Goal: Transaction & Acquisition: Purchase product/service

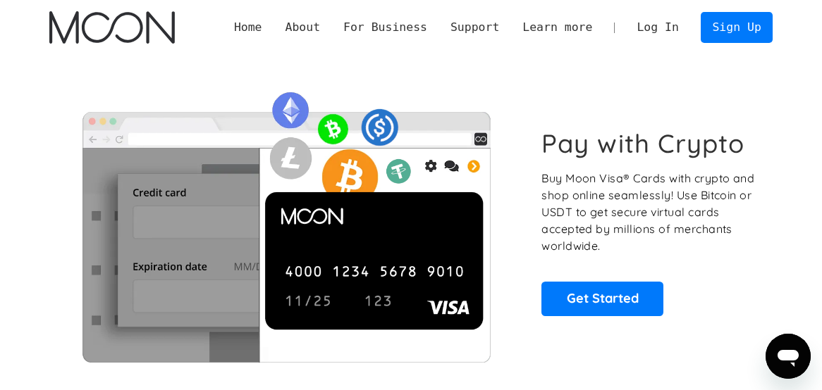
click at [633, 27] on link "Log In" at bounding box center [657, 28] width 65 height 30
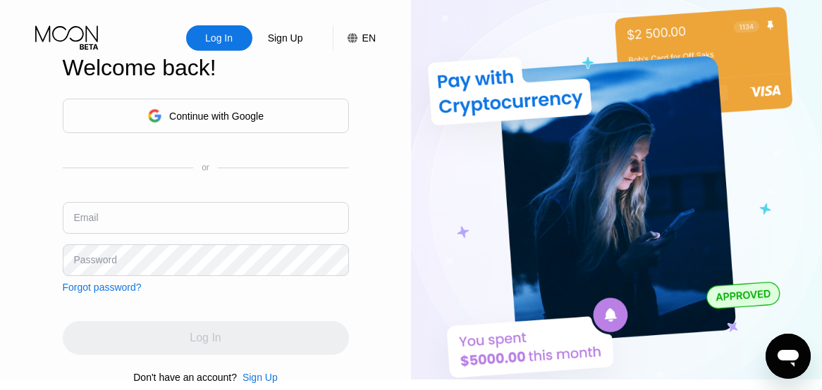
click at [209, 117] on div "Continue with Google" at bounding box center [216, 116] width 94 height 11
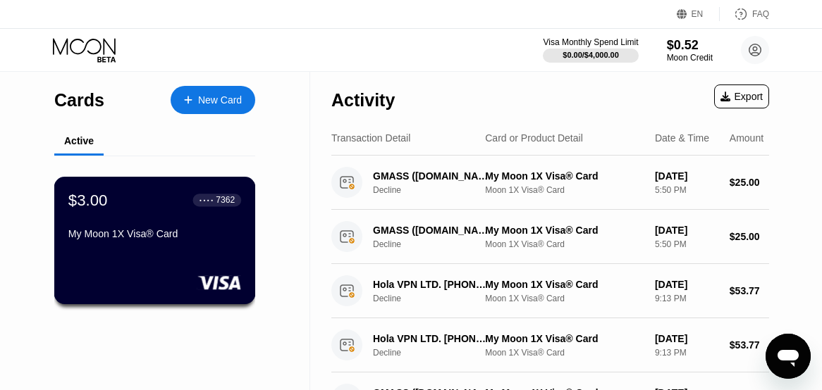
click at [192, 215] on div "$3.00 ● ● ● ● 7362 My Moon 1X Visa® Card" at bounding box center [154, 218] width 173 height 54
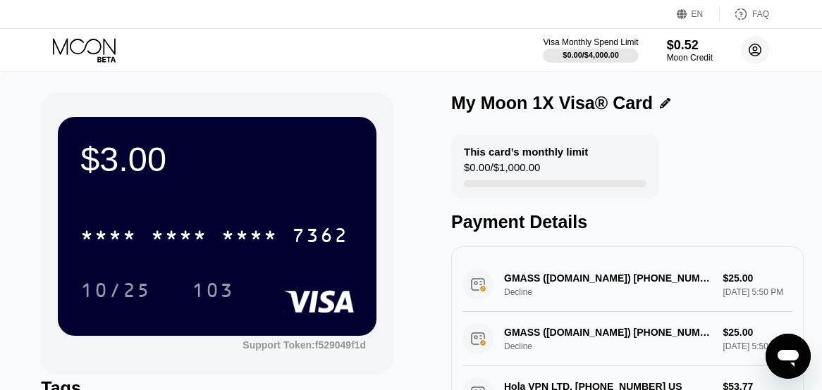
click at [750, 47] on circle at bounding box center [755, 50] width 28 height 28
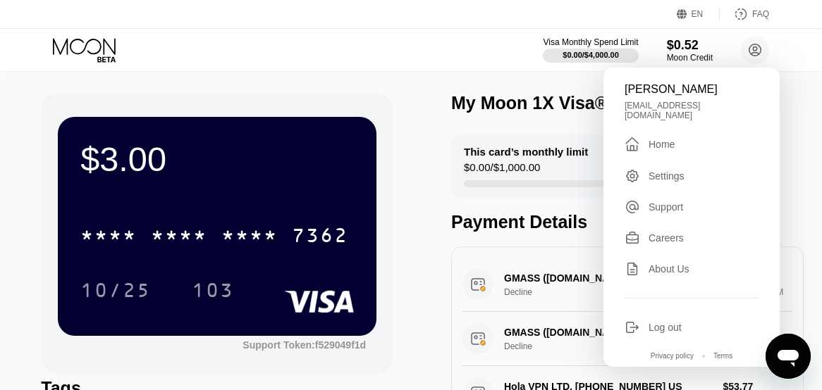
click at [650, 139] on div "Home" at bounding box center [661, 144] width 26 height 11
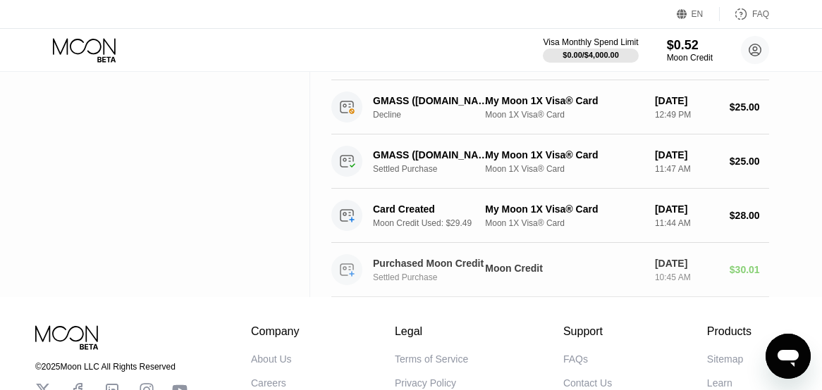
scroll to position [351, 0]
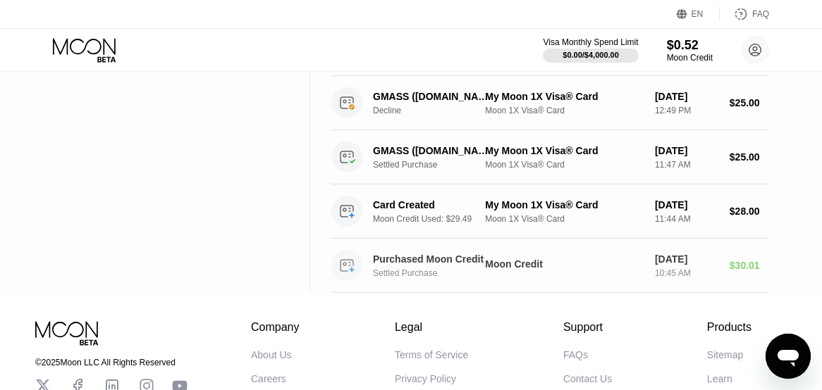
click at [453, 278] on div "Settled Purchase" at bounding box center [437, 273] width 128 height 10
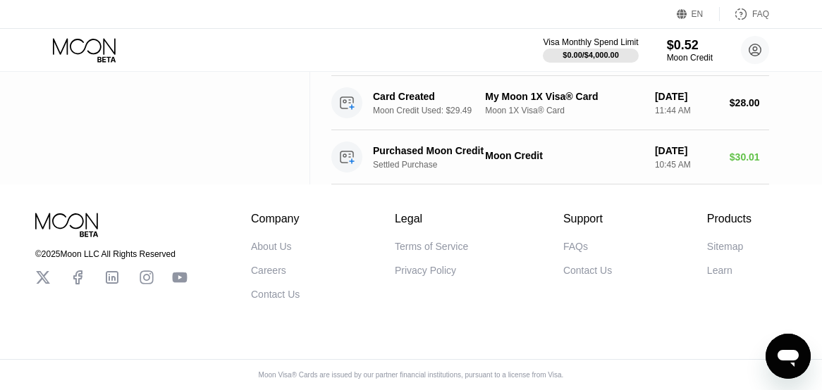
scroll to position [0, 0]
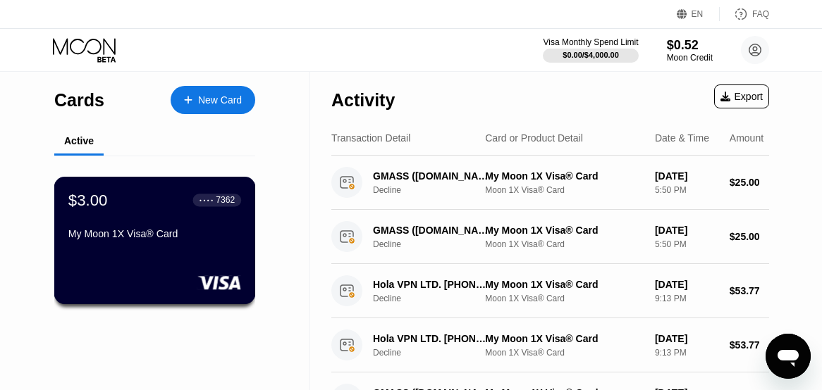
click at [184, 255] on div "$3.00 ● ● ● ● 7362 My Moon 1X Visa® Card" at bounding box center [155, 241] width 202 height 128
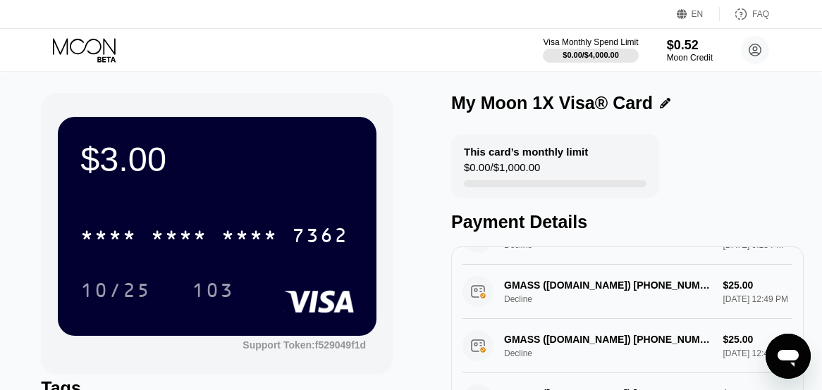
click at [192, 187] on div "$3.00 * * * * * * * * * * * * 7362 10/25 103" at bounding box center [217, 226] width 318 height 218
click at [753, 54] on circle at bounding box center [755, 50] width 28 height 28
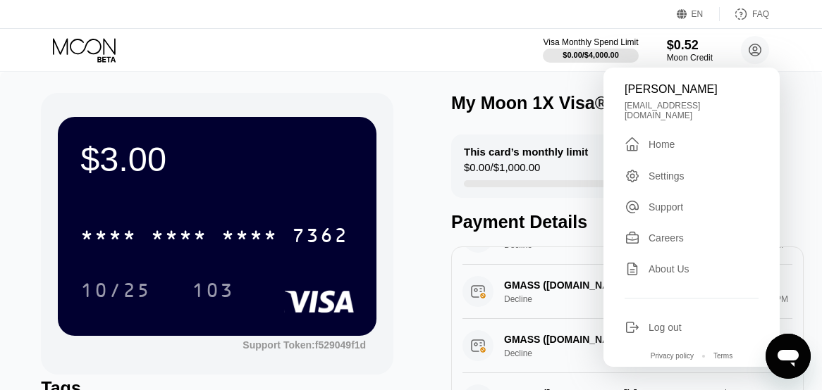
click at [657, 139] on div "Home" at bounding box center [661, 144] width 26 height 11
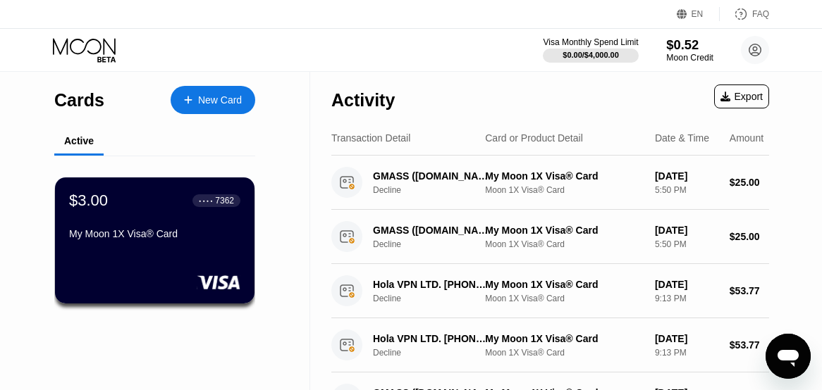
click at [674, 46] on div "$0.52" at bounding box center [689, 44] width 47 height 15
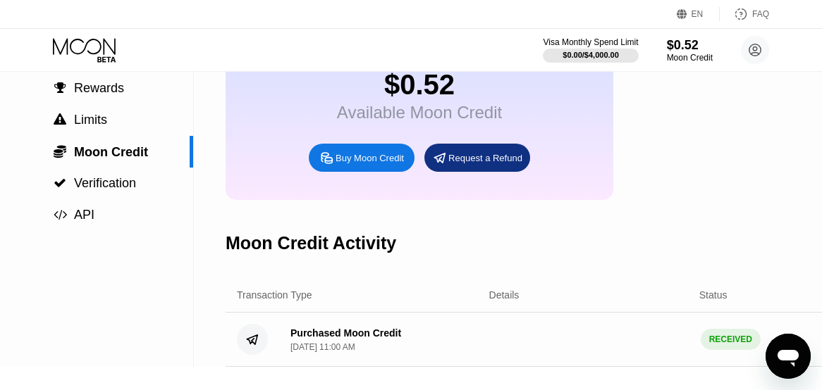
scroll to position [201, 0]
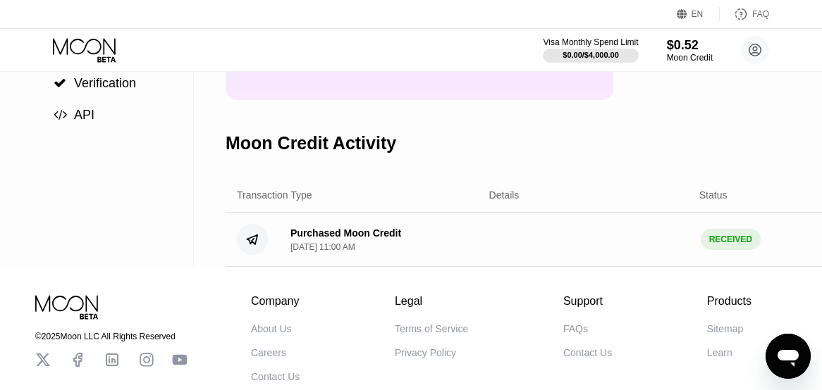
click at [422, 244] on div "Purchased Moon Credit Aug 14, 2025, 11:00 AM" at bounding box center [378, 240] width 199 height 25
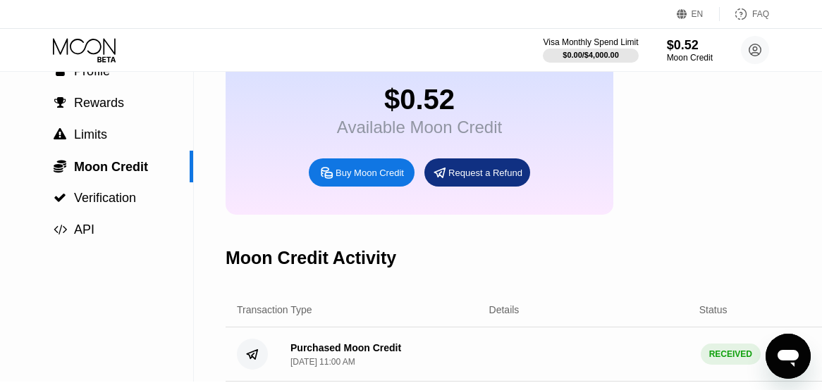
scroll to position [46, 0]
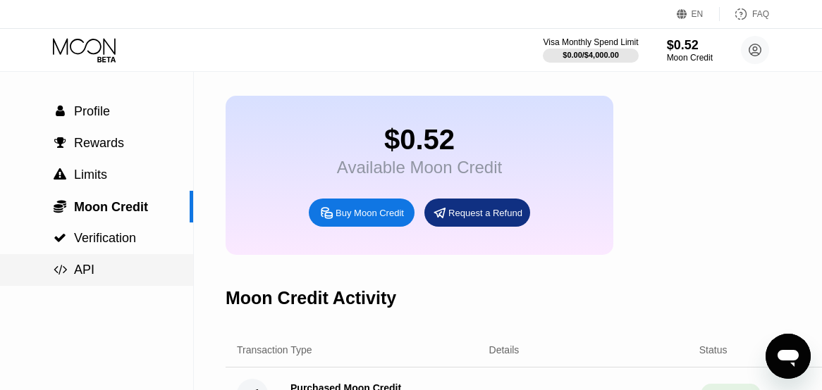
click at [101, 273] on div " API" at bounding box center [96, 270] width 193 height 15
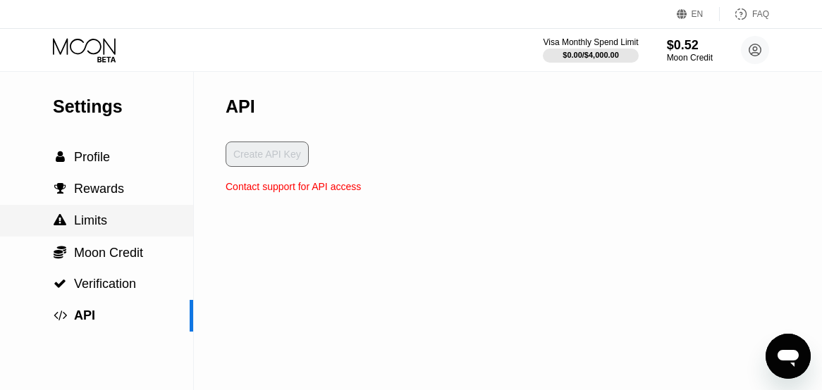
click at [98, 223] on span "Limits" at bounding box center [90, 220] width 33 height 14
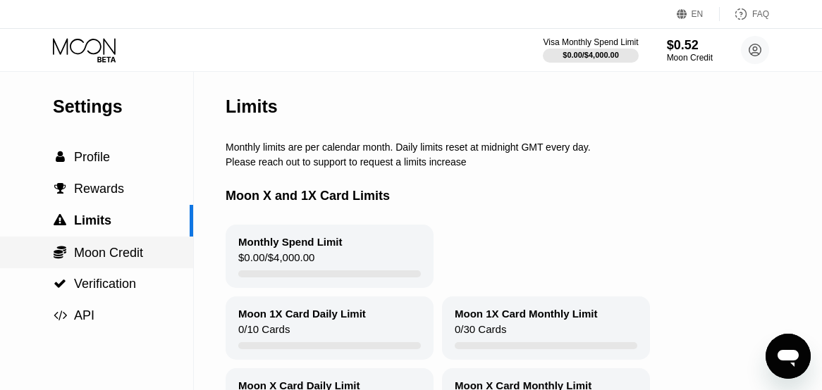
click at [106, 251] on span "Moon Credit" at bounding box center [108, 253] width 69 height 14
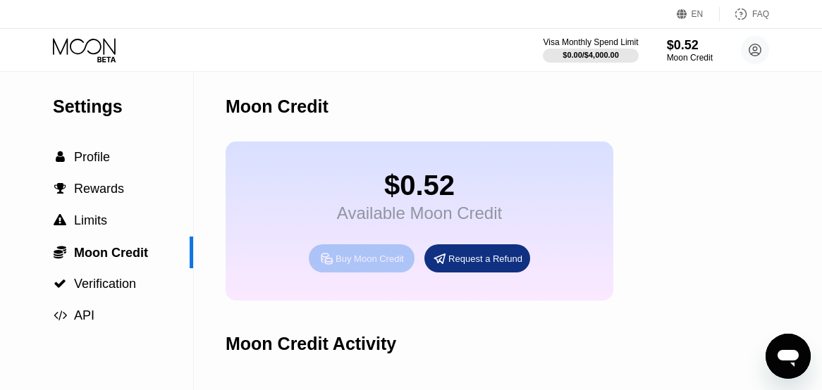
click at [366, 261] on div "Buy Moon Credit" at bounding box center [369, 259] width 68 height 12
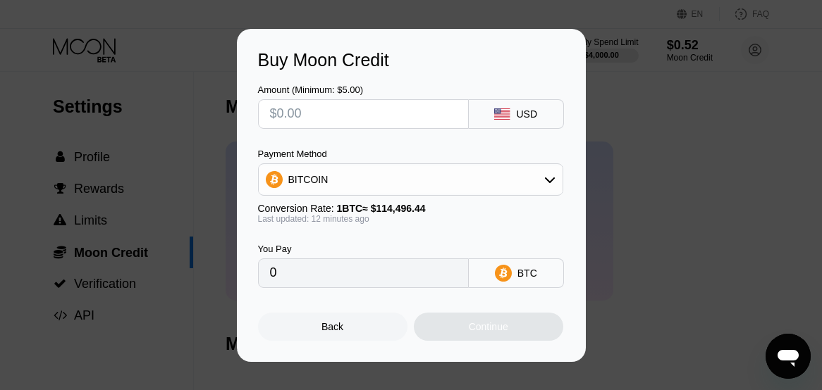
click at [398, 180] on div "BITCOIN" at bounding box center [411, 180] width 304 height 28
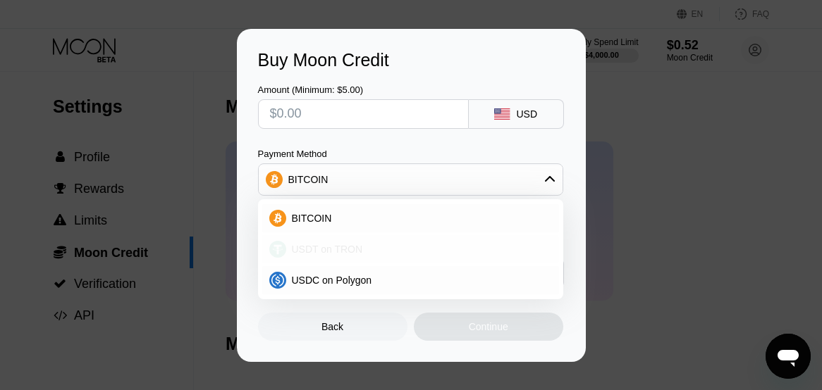
click at [341, 244] on span "USDT on TRON" at bounding box center [327, 249] width 71 height 11
type input "0.00"
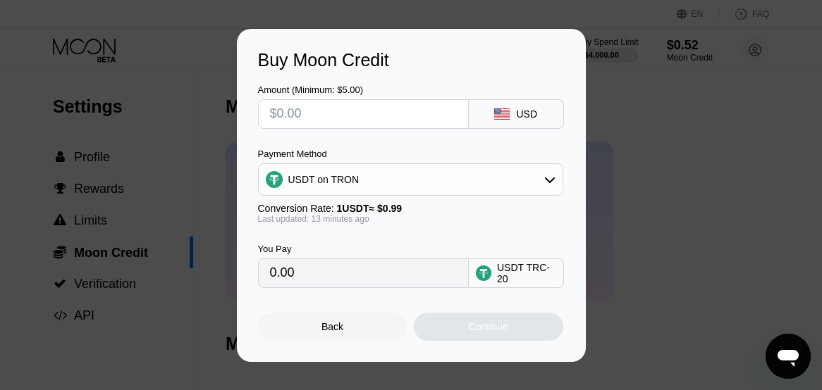
click at [325, 113] on input "text" at bounding box center [363, 114] width 187 height 28
type input "$9"
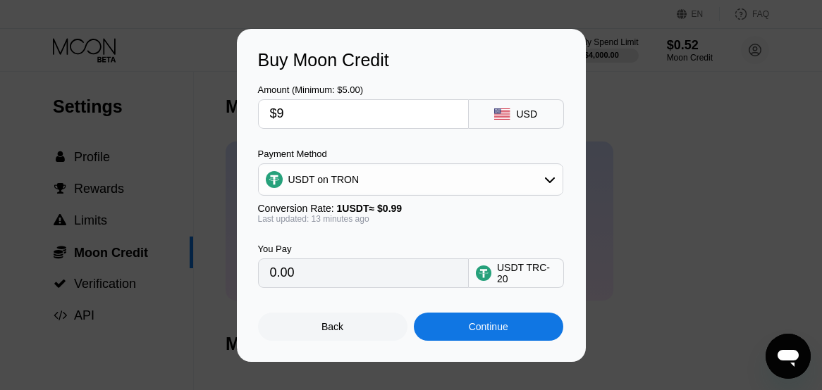
type input "9.09"
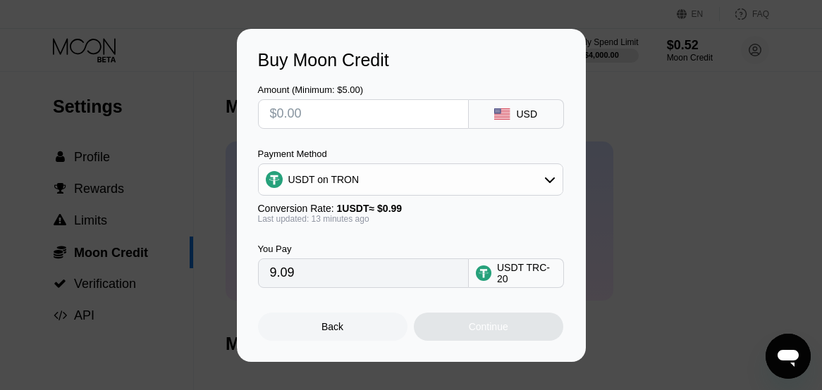
type input "0.00"
type input "$9"
type input "9.09"
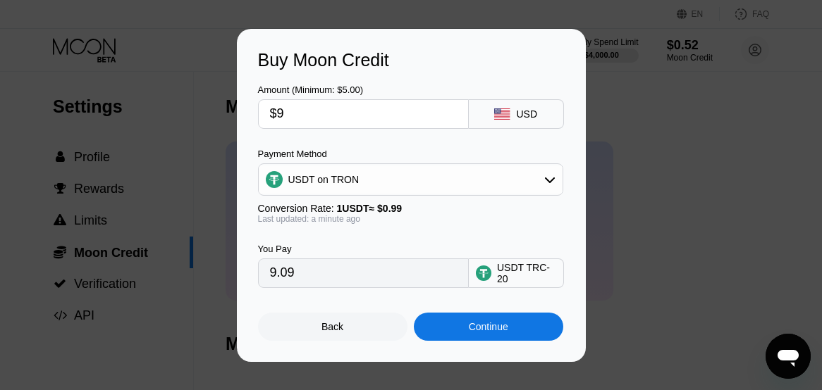
type input "$9"
click at [513, 118] on div "USD" at bounding box center [516, 114] width 95 height 30
click at [488, 333] on div "Continue" at bounding box center [488, 326] width 39 height 11
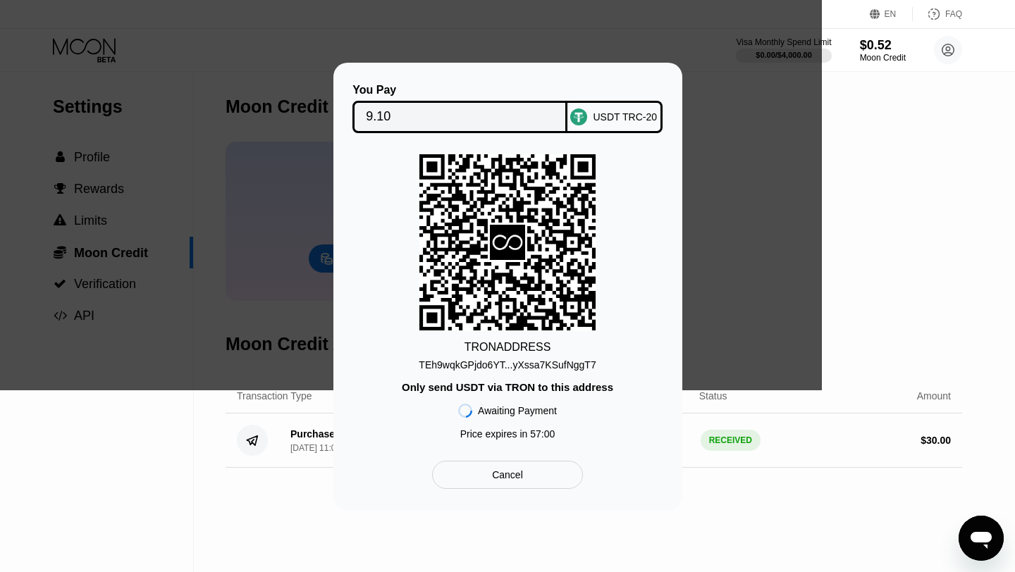
click at [510, 390] on div "Cancel" at bounding box center [507, 475] width 31 height 13
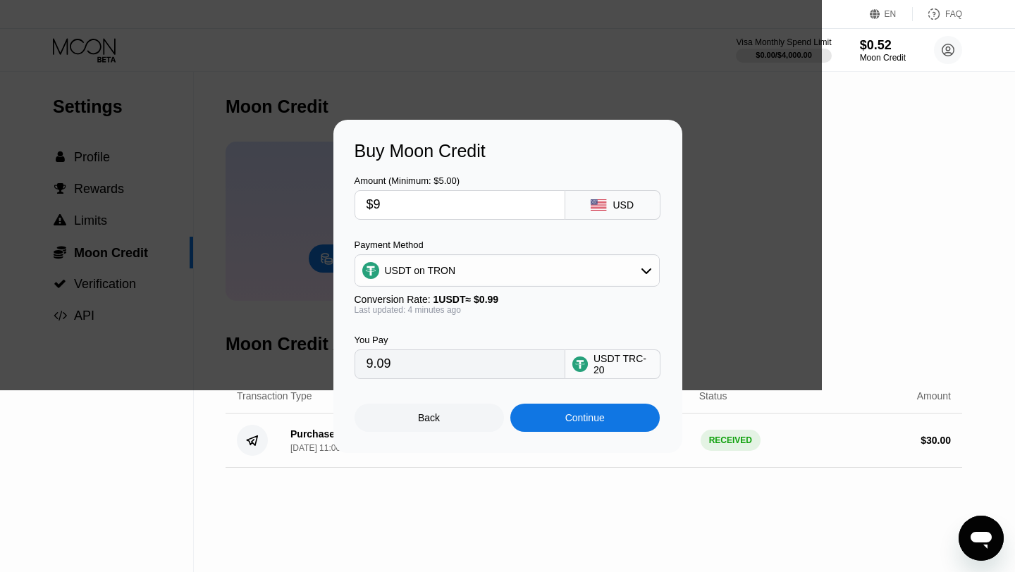
click at [436, 390] on div "Back" at bounding box center [429, 417] width 22 height 11
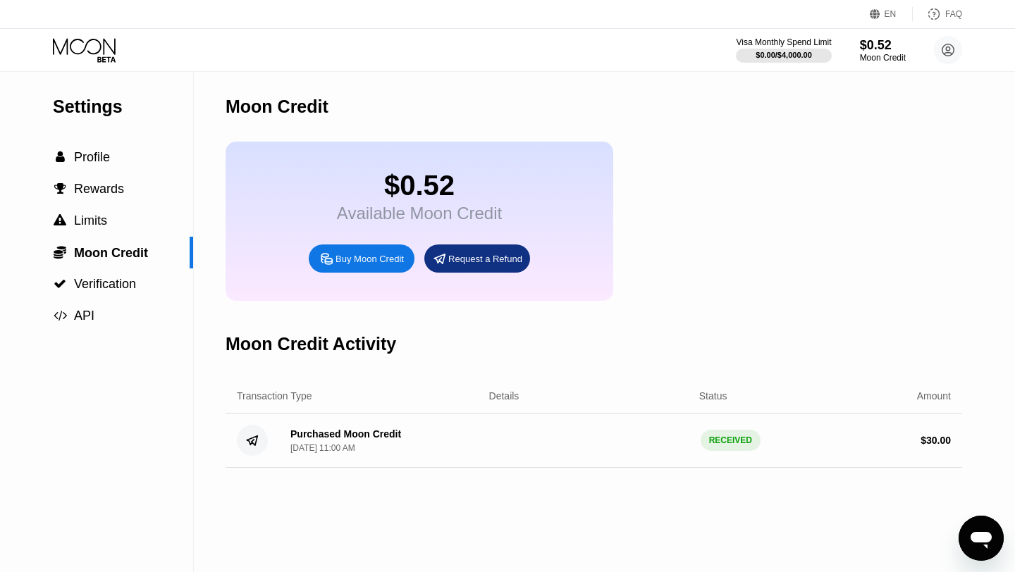
click at [370, 260] on div "Buy Moon Credit" at bounding box center [369, 259] width 68 height 12
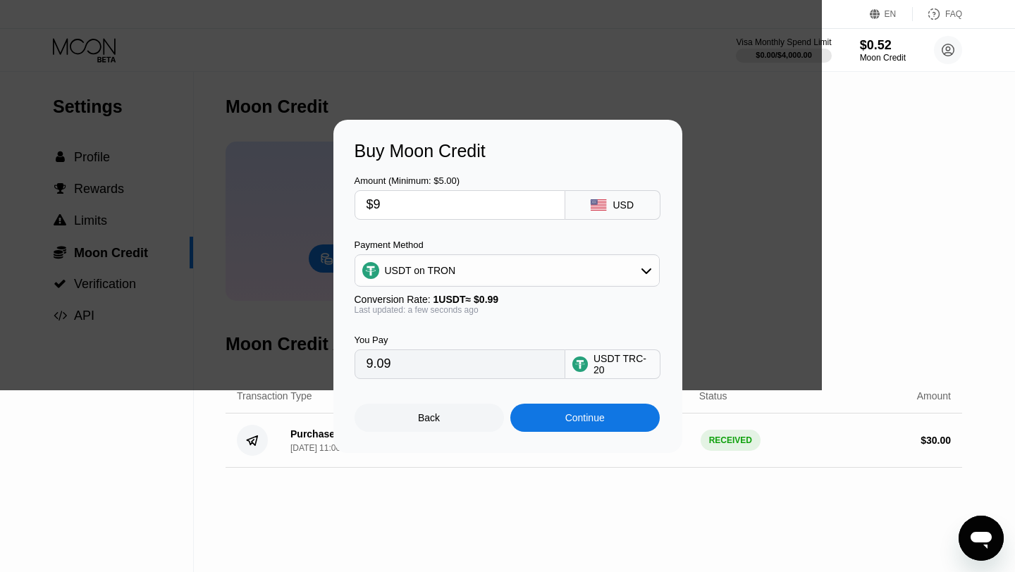
click at [421, 273] on div "USDT on TRON" at bounding box center [420, 270] width 71 height 11
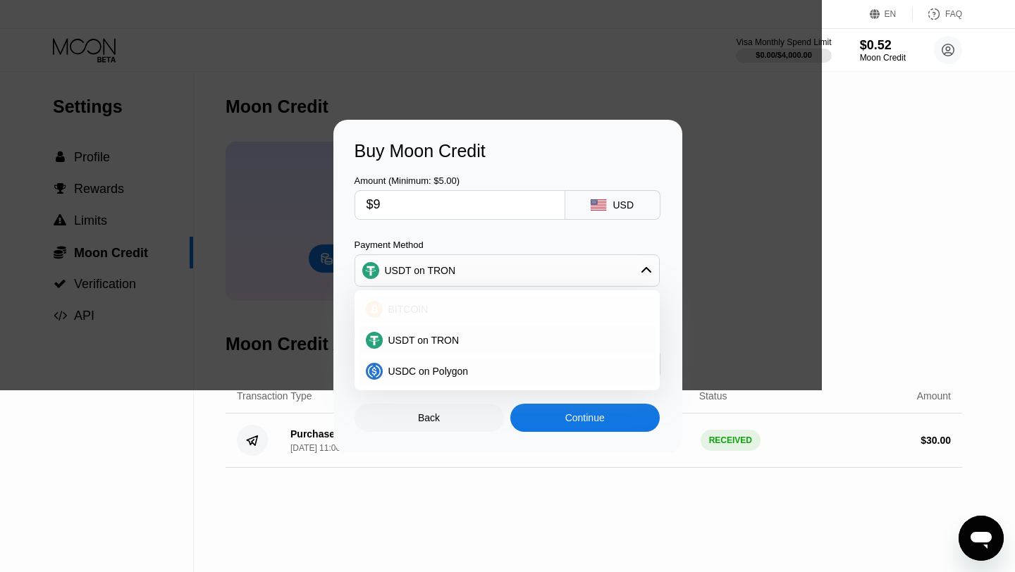
click at [428, 311] on div "BITCOIN" at bounding box center [516, 309] width 266 height 11
type input "0.00007861"
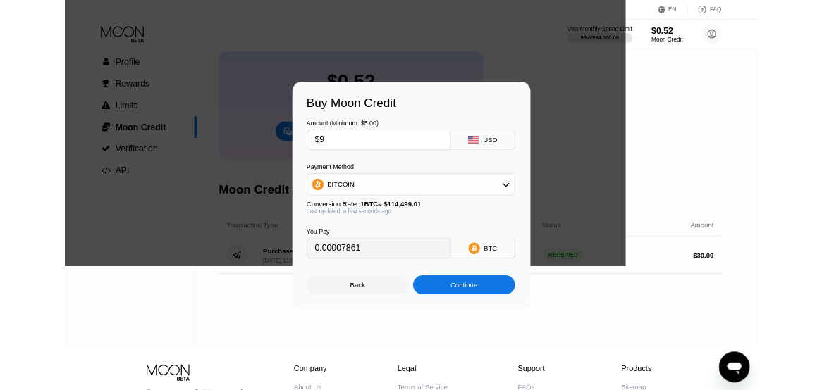
scroll to position [93, 0]
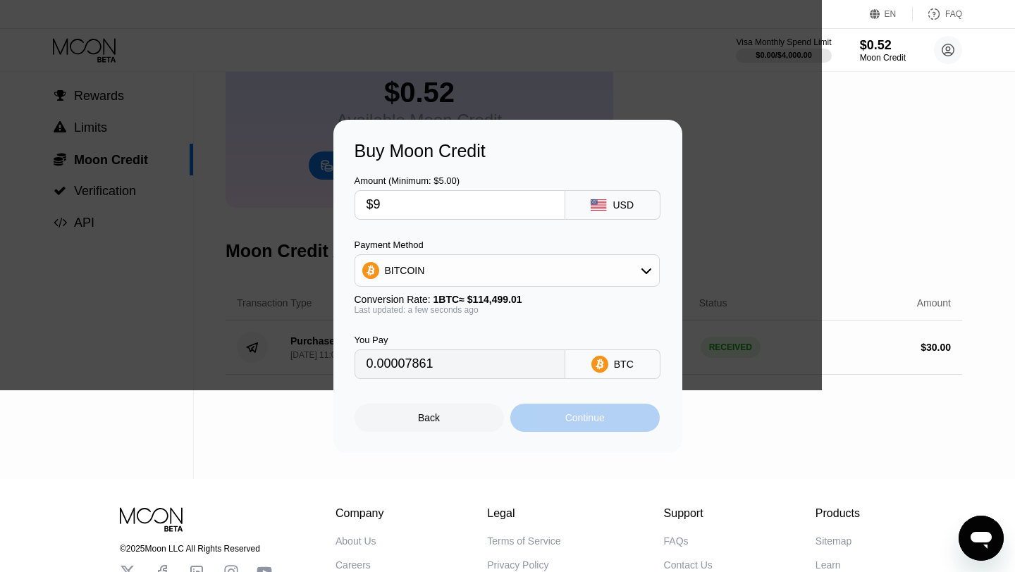
click at [575, 390] on div "Continue" at bounding box center [584, 417] width 39 height 11
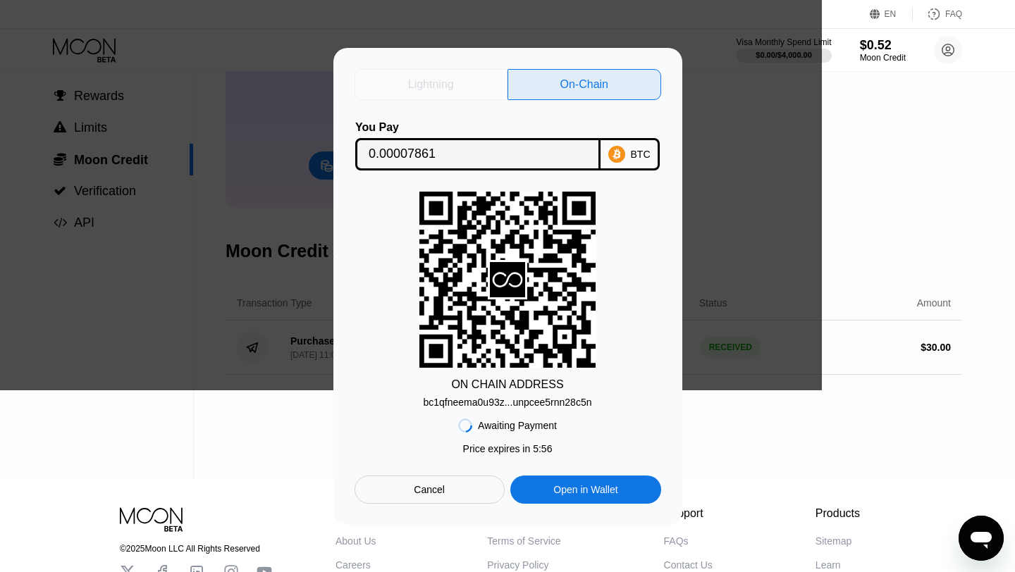
click at [442, 84] on div "Lightning" at bounding box center [431, 85] width 46 height 14
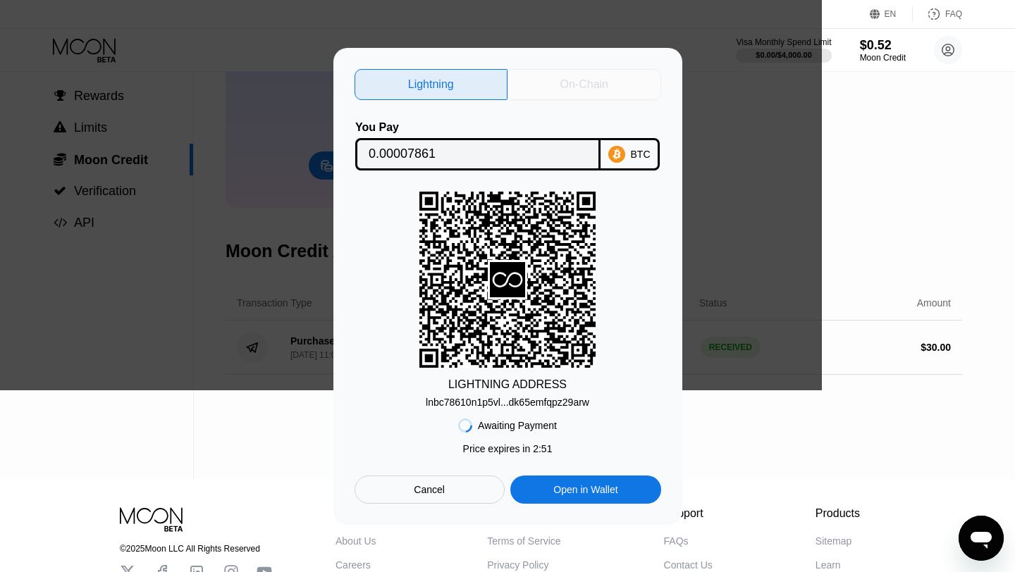
click at [570, 85] on div "On-Chain" at bounding box center [584, 85] width 48 height 14
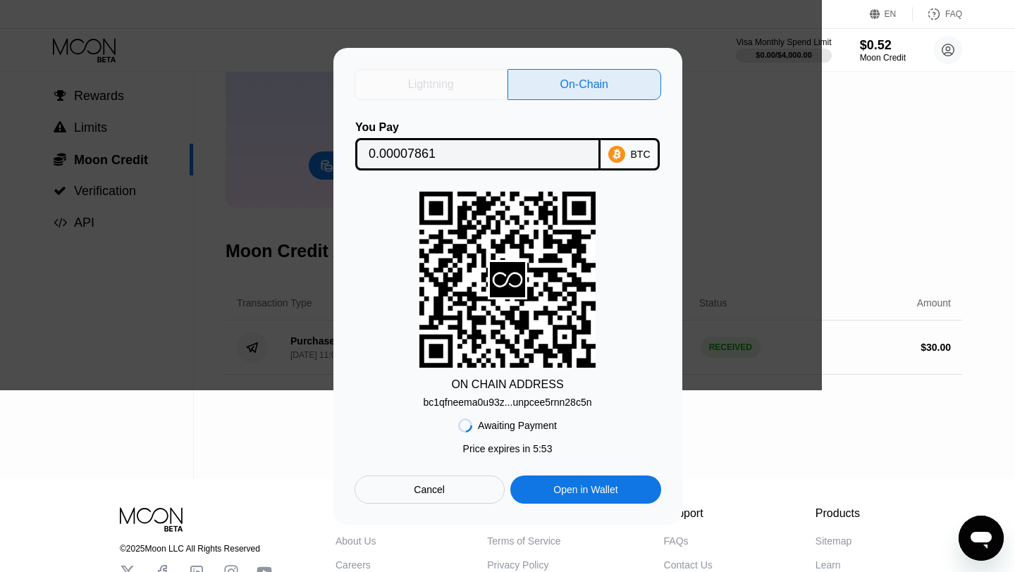
click at [464, 78] on div "Lightning" at bounding box center [431, 84] width 154 height 31
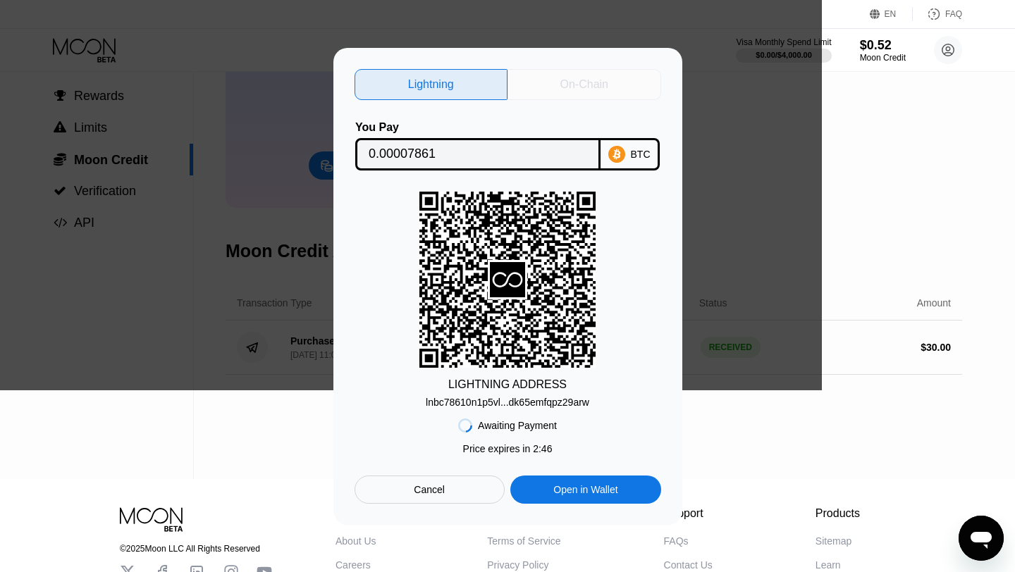
click at [582, 86] on div "On-Chain" at bounding box center [584, 85] width 48 height 14
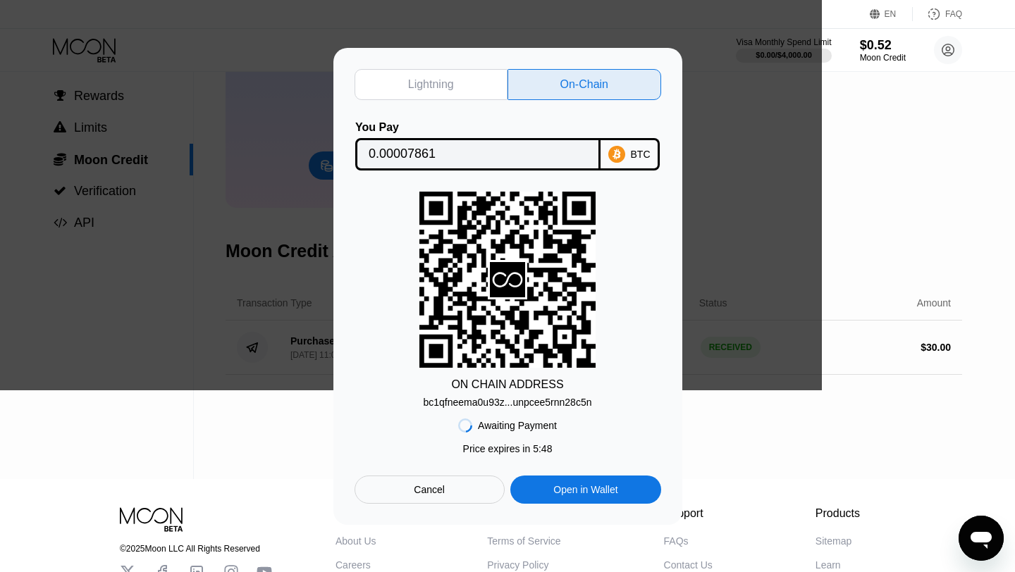
click at [440, 85] on div "Lightning" at bounding box center [431, 85] width 46 height 14
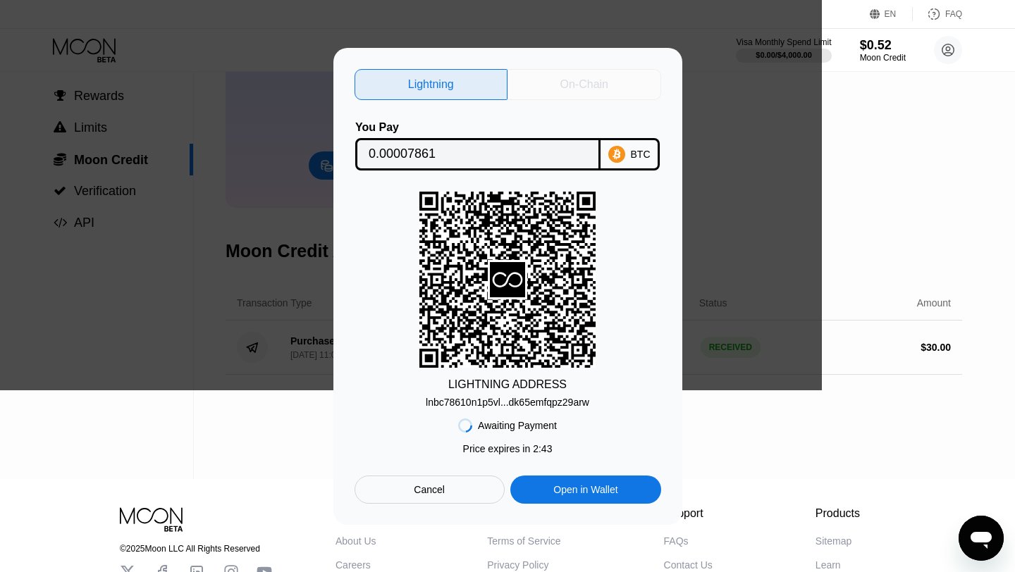
click at [573, 87] on div "On-Chain" at bounding box center [584, 85] width 48 height 14
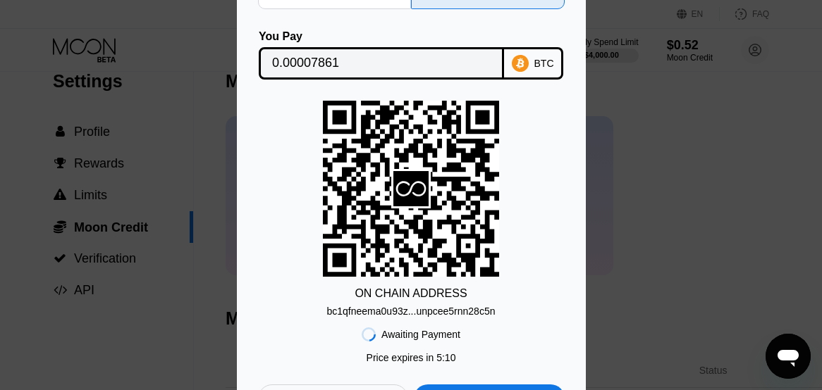
scroll to position [0, 0]
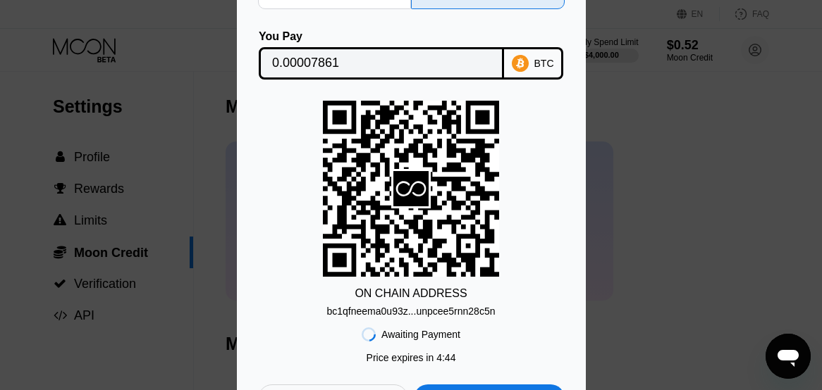
click at [463, 311] on div "bc1qfneema0u93z...unpcee5rnn28c5n" at bounding box center [411, 311] width 168 height 11
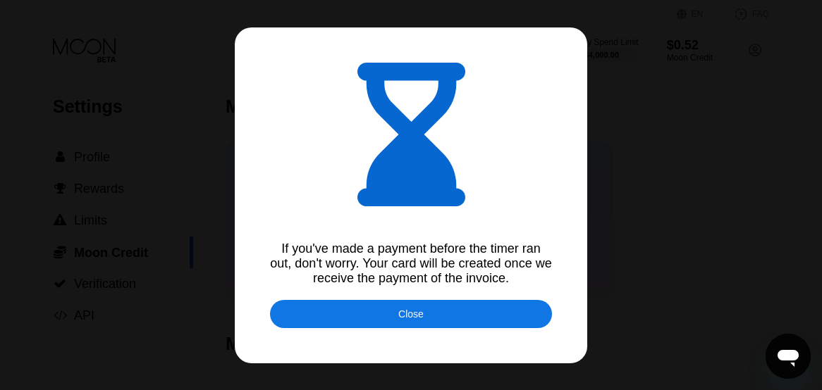
type input "0.00007856"
click at [420, 317] on div "Close" at bounding box center [410, 314] width 25 height 11
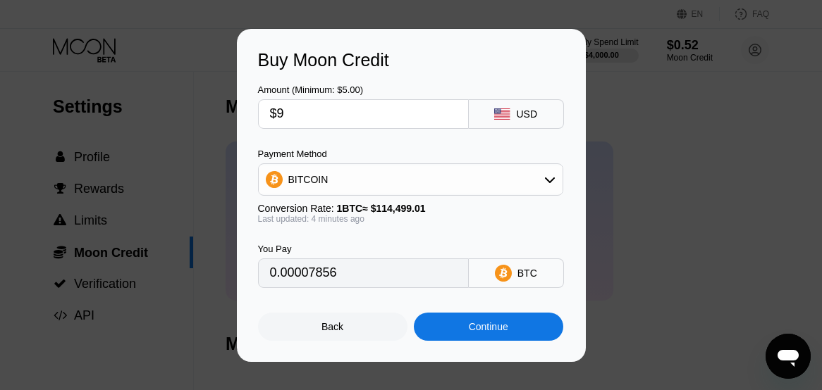
click at [478, 326] on div "Continue" at bounding box center [488, 326] width 39 height 11
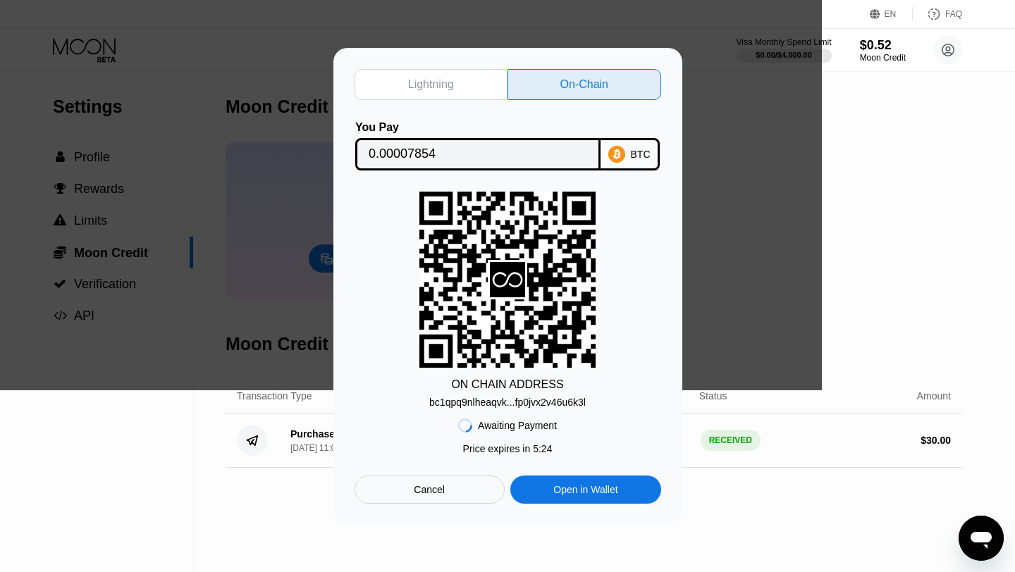
click at [549, 390] on div "bc1qpq9nlheaqvk...fp0jvx2v46u6k3l" at bounding box center [507, 402] width 156 height 11
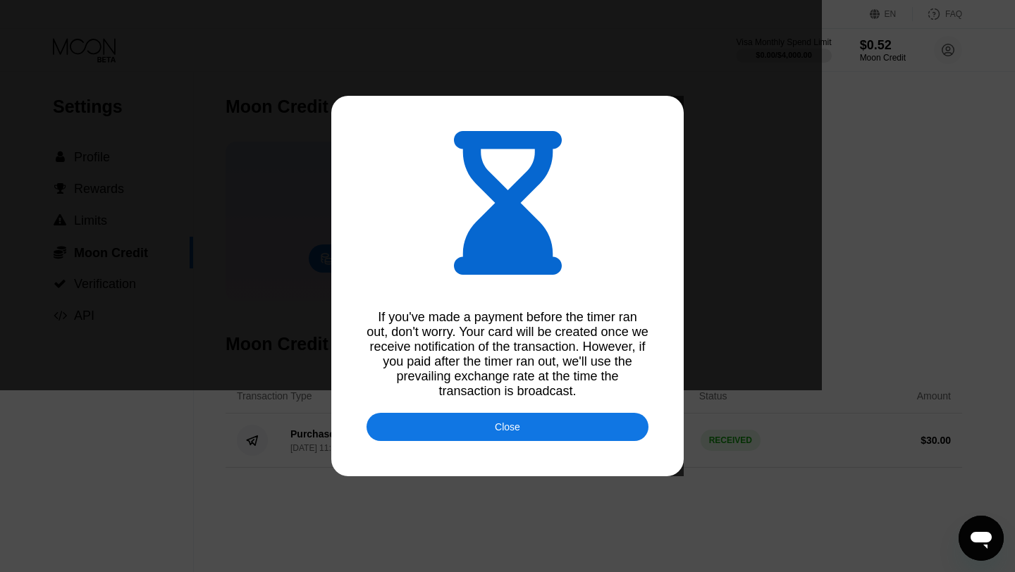
type input "0.00007850"
click at [517, 390] on div "Close" at bounding box center [507, 426] width 25 height 11
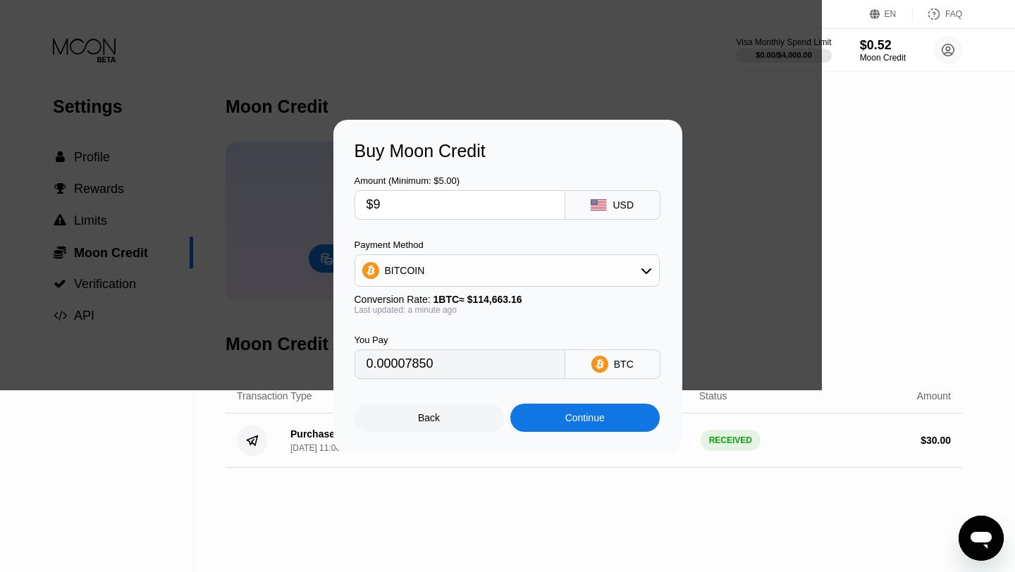
click at [426, 390] on div "Back" at bounding box center [428, 418] width 149 height 28
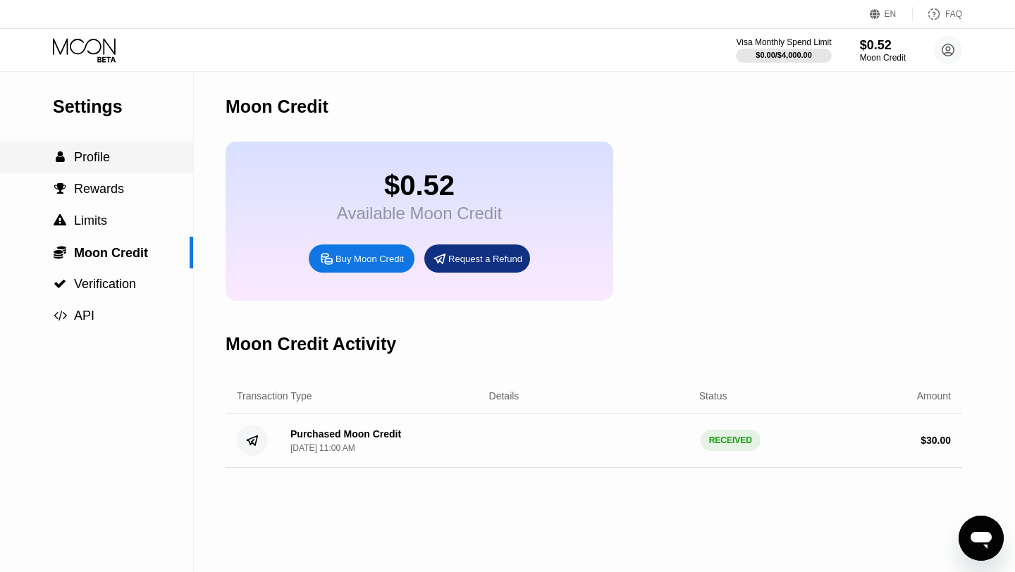
click at [124, 151] on div " Profile" at bounding box center [96, 157] width 193 height 15
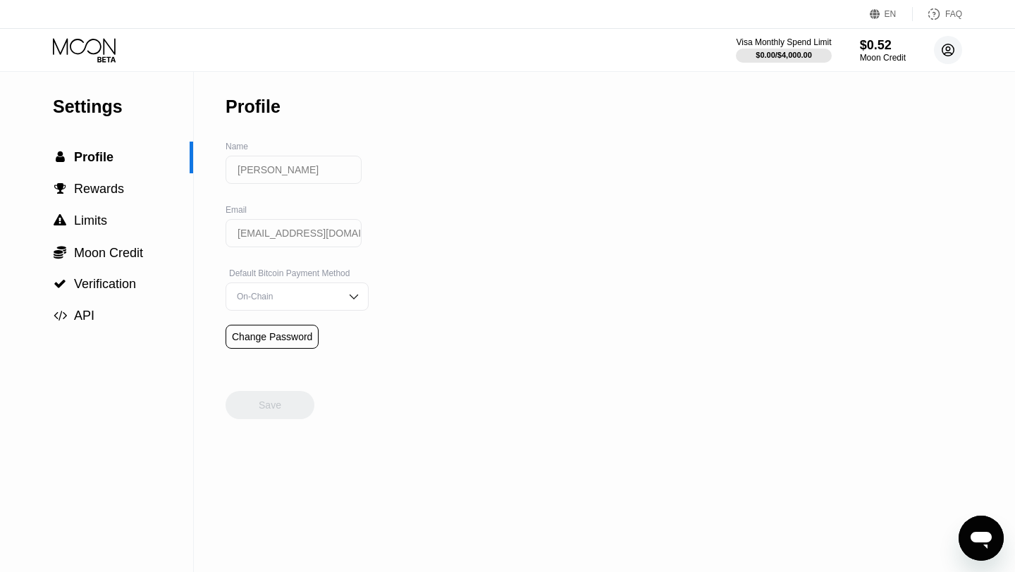
click at [821, 48] on circle at bounding box center [948, 50] width 28 height 28
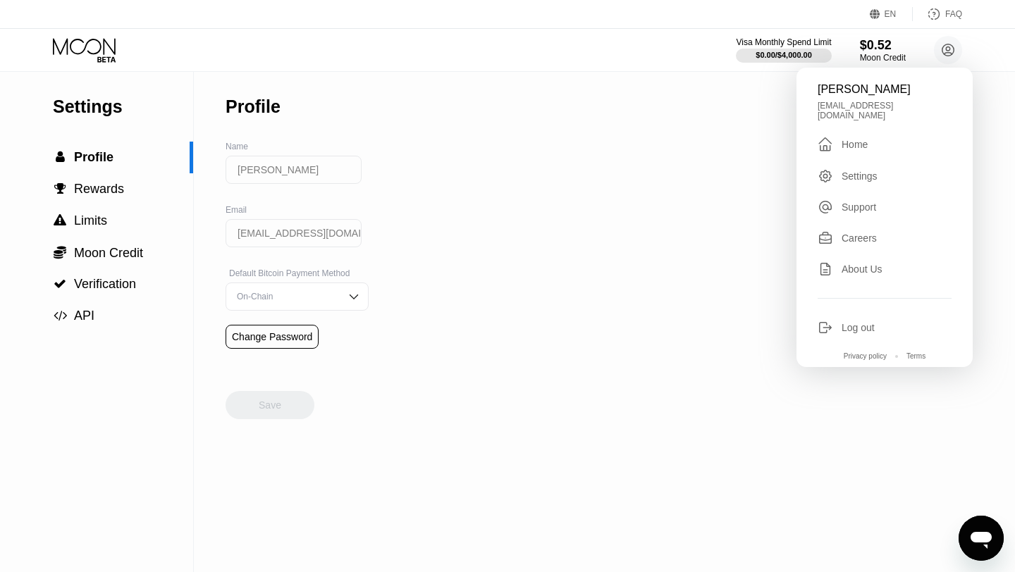
click at [821, 140] on div "Home" at bounding box center [854, 144] width 26 height 11
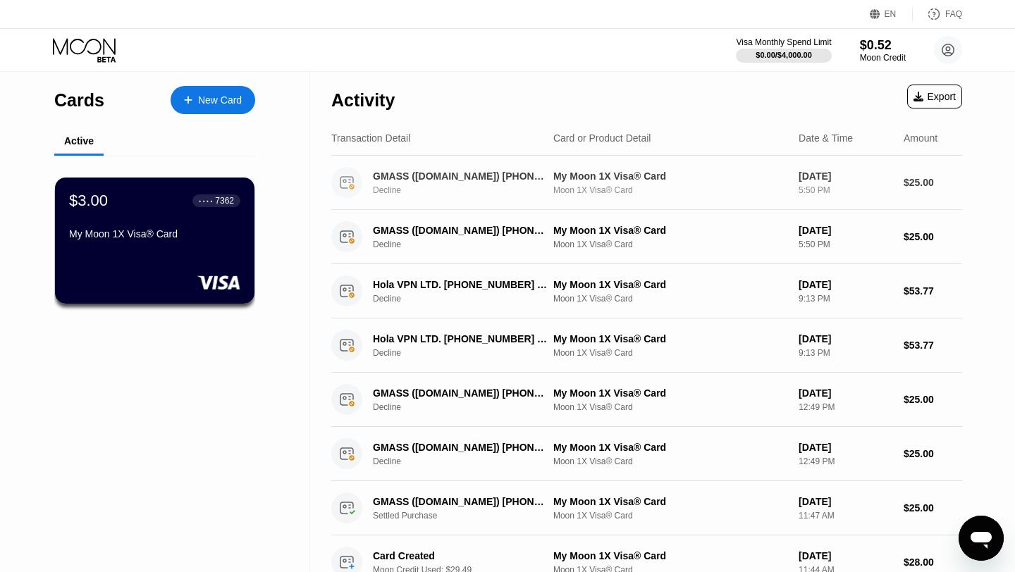
click at [211, 219] on div "$3.00 ● ● ● ● 7362 My Moon 1X Visa® Card" at bounding box center [154, 219] width 171 height 54
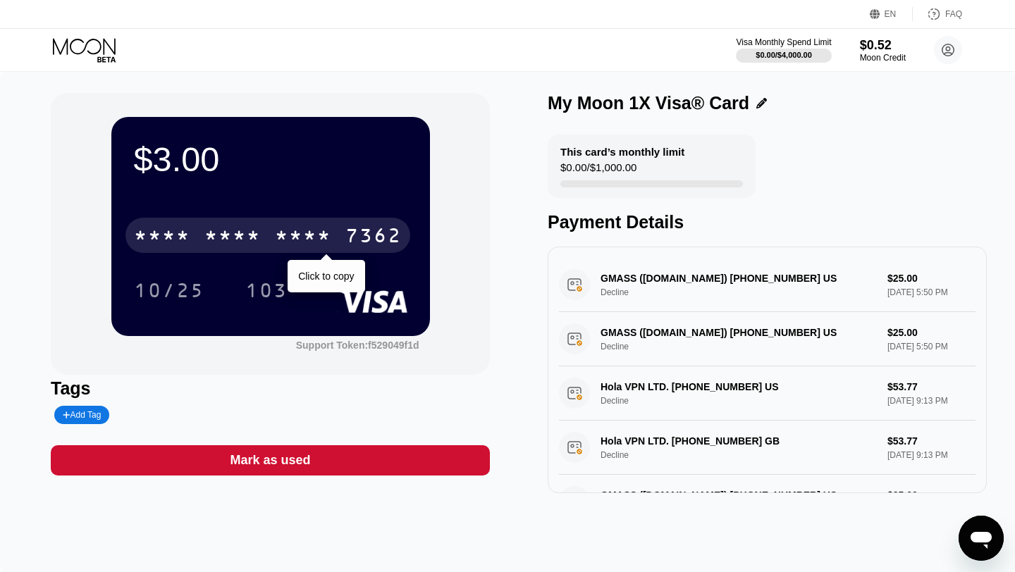
click at [309, 233] on div "* * * *" at bounding box center [303, 237] width 56 height 23
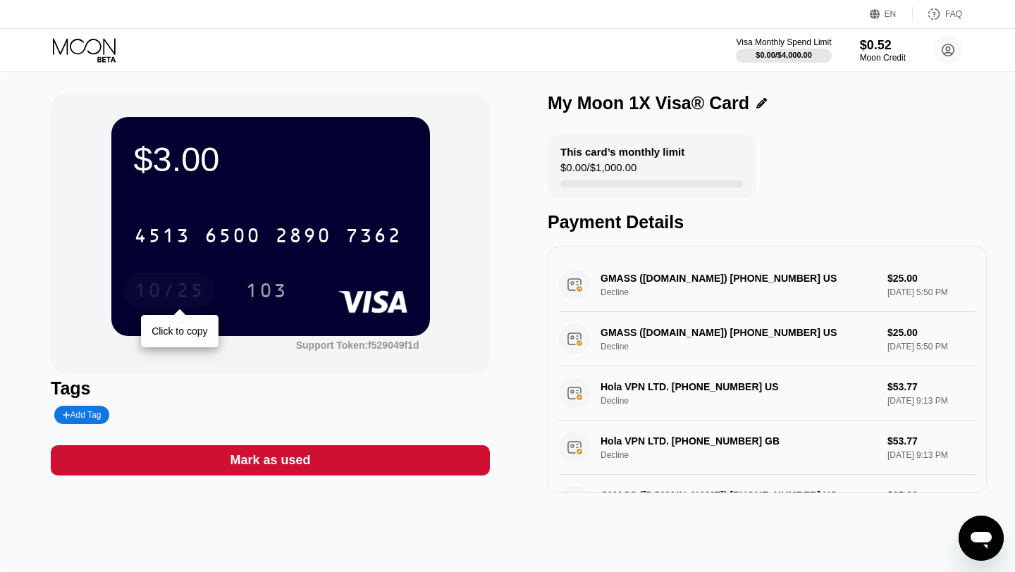
click at [203, 297] on div "10/25" at bounding box center [169, 292] width 70 height 23
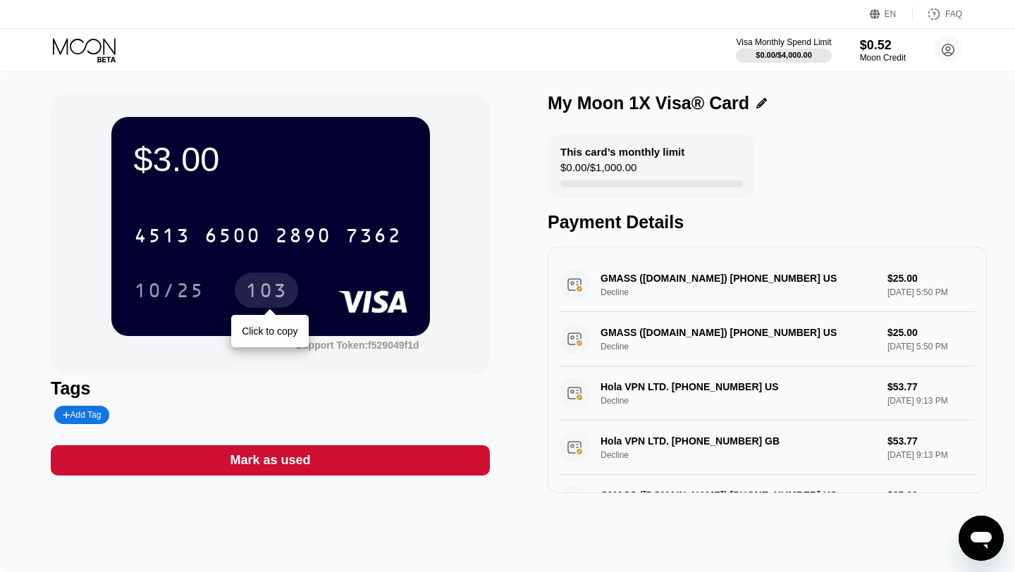
click at [282, 291] on div "103" at bounding box center [266, 292] width 42 height 23
